Goal: Find specific page/section: Find specific page/section

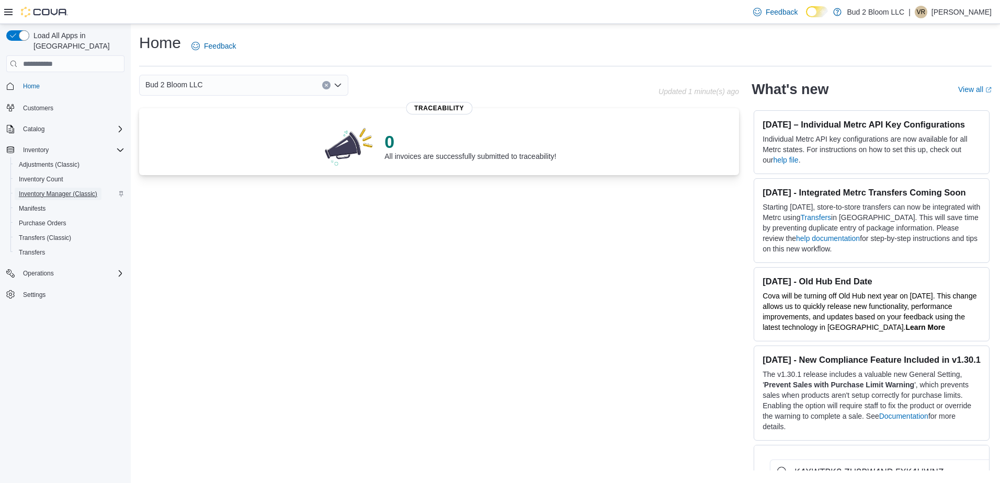
click at [59, 190] on span "Inventory Manager (Classic)" at bounding box center [58, 194] width 78 height 8
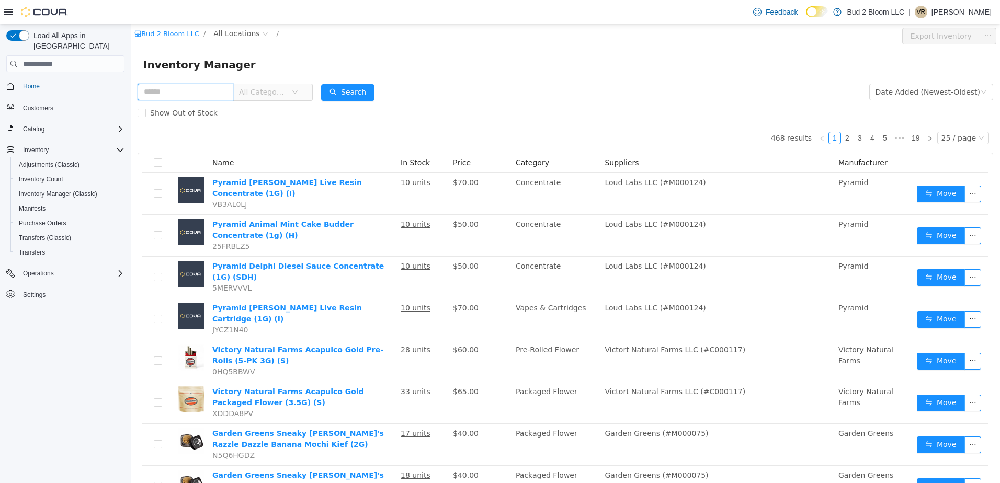
click at [231, 90] on input "text" at bounding box center [185, 92] width 96 height 17
type input "**********"
click at [343, 92] on button "Search" at bounding box center [357, 92] width 53 height 17
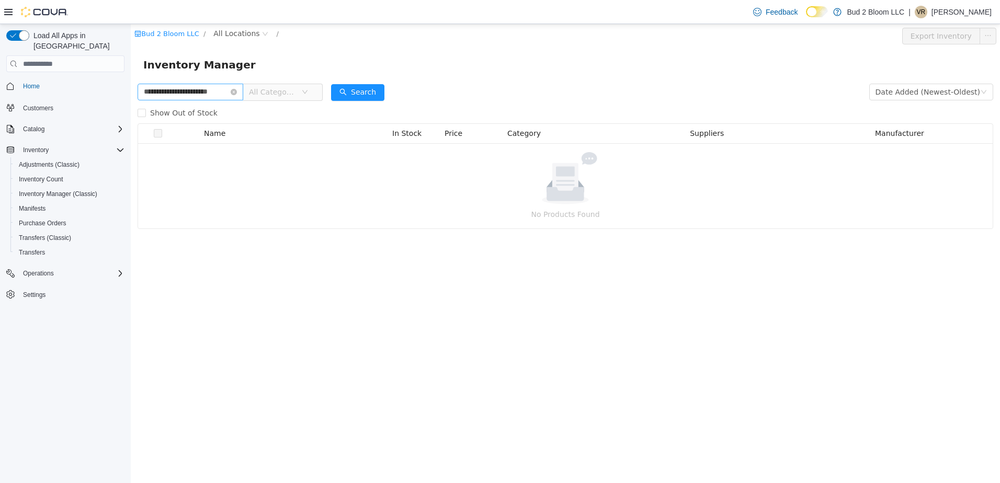
click at [232, 92] on icon "icon: close-circle" at bounding box center [234, 92] width 6 height 6
click at [209, 92] on input "text" at bounding box center [190, 92] width 106 height 17
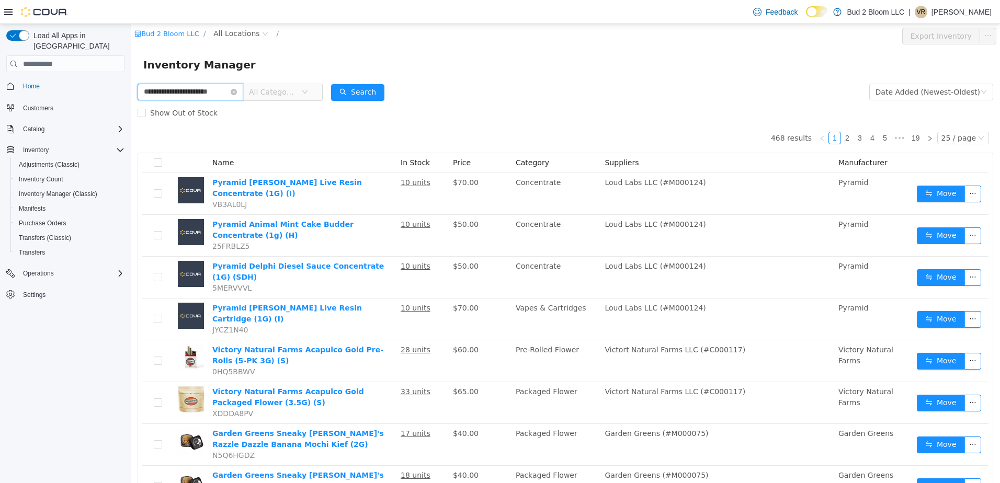
scroll to position [0, 12]
type input "**********"
click at [362, 94] on button "Search" at bounding box center [357, 92] width 53 height 17
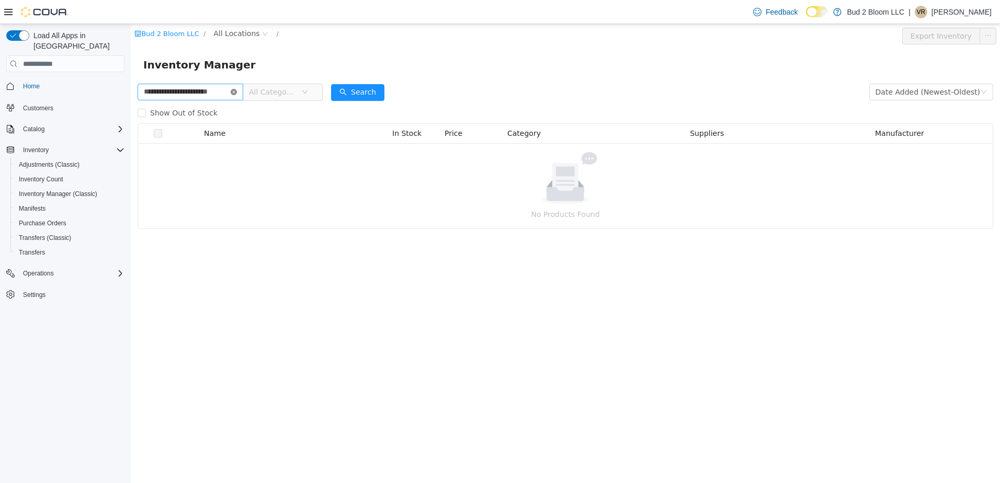
click at [233, 91] on icon "icon: close-circle" at bounding box center [234, 92] width 6 height 6
click at [201, 87] on input "text" at bounding box center [190, 92] width 106 height 17
